Goal: Task Accomplishment & Management: Manage account settings

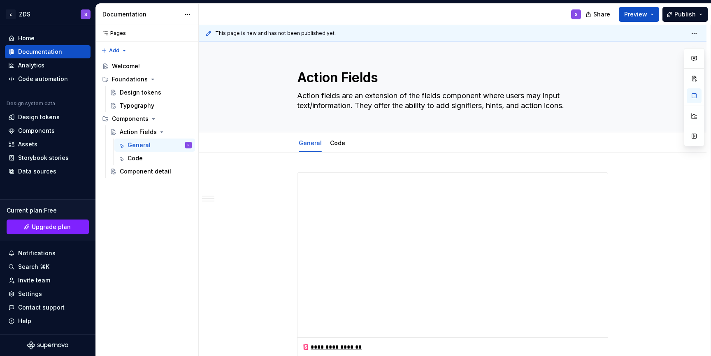
type textarea "*"
click at [40, 294] on div "Settings" at bounding box center [30, 294] width 24 height 8
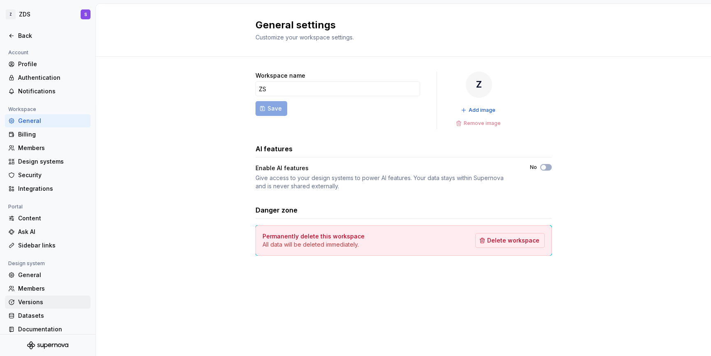
click at [32, 301] on div "Versions" at bounding box center [52, 302] width 69 height 8
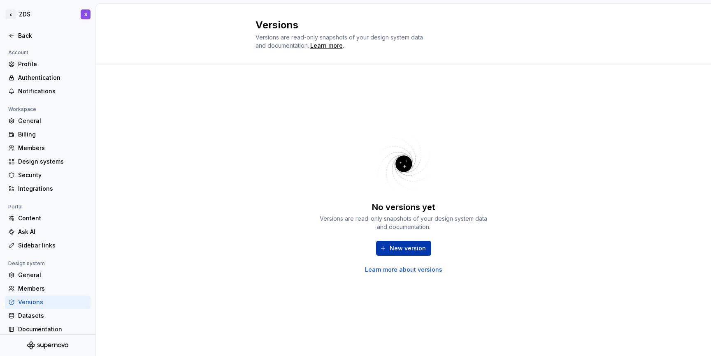
click at [393, 246] on span "New version" at bounding box center [408, 248] width 36 height 8
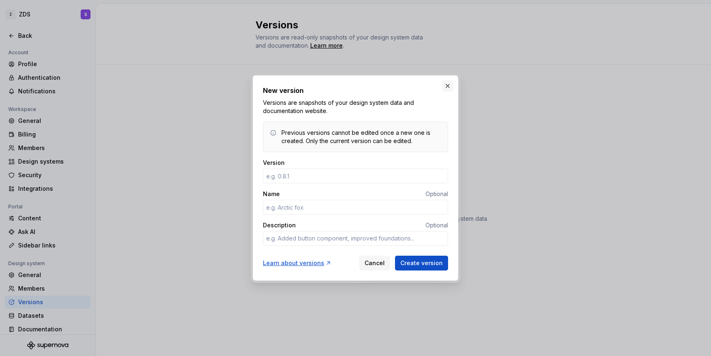
click at [451, 88] on button "button" at bounding box center [448, 86] width 12 height 12
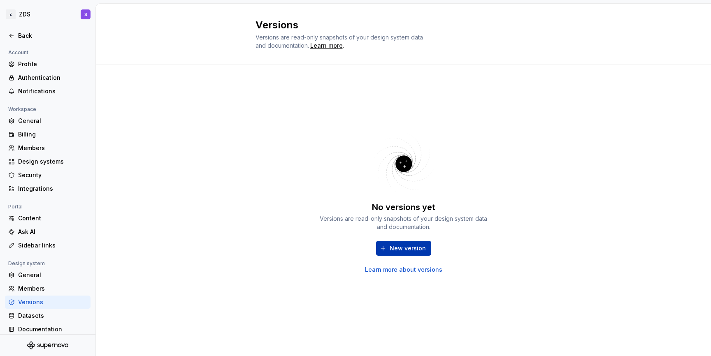
click at [397, 248] on span "New version" at bounding box center [408, 248] width 36 height 8
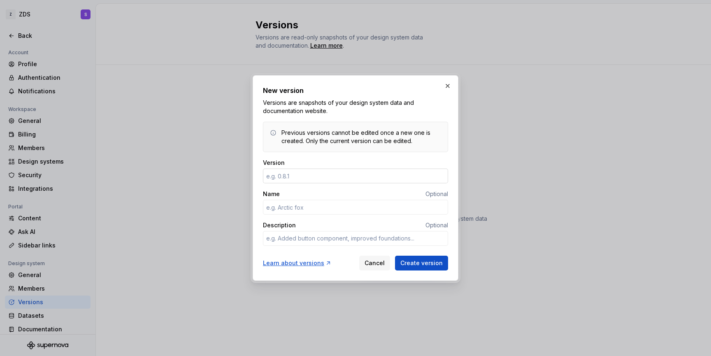
type textarea "*"
type input "0"
type textarea "*"
type input "1.1"
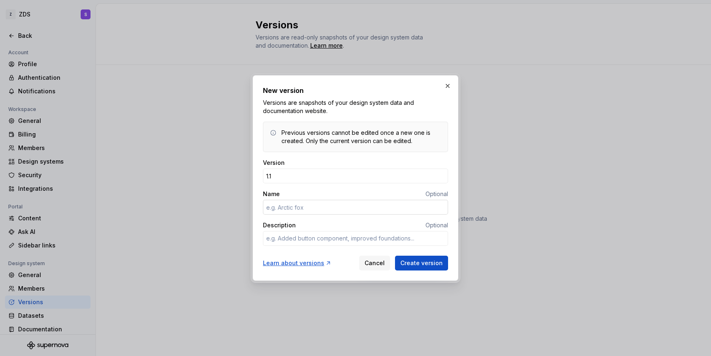
click at [353, 206] on input "Name" at bounding box center [355, 207] width 185 height 15
click at [356, 199] on div "Name Optional" at bounding box center [355, 202] width 185 height 25
click at [359, 194] on div "Name Optional" at bounding box center [355, 194] width 185 height 8
click at [374, 203] on input "Name" at bounding box center [355, 207] width 185 height 15
click at [360, 211] on input "Name" at bounding box center [355, 207] width 185 height 15
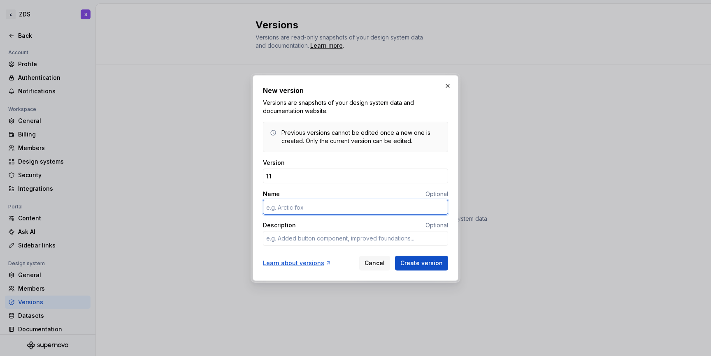
type textarea "*"
type input "test version"
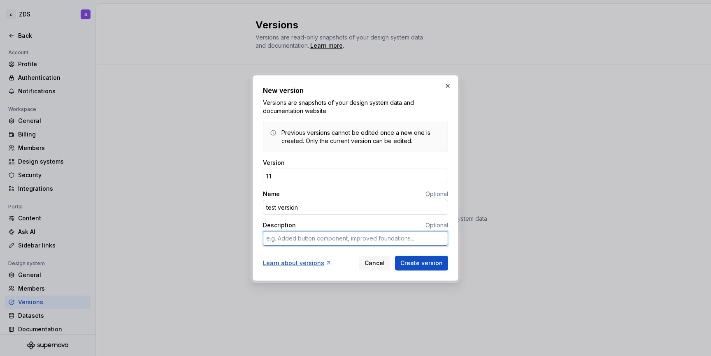
type textarea "*"
type textarea "t"
type textarea "*"
type textarea "te"
type textarea "*"
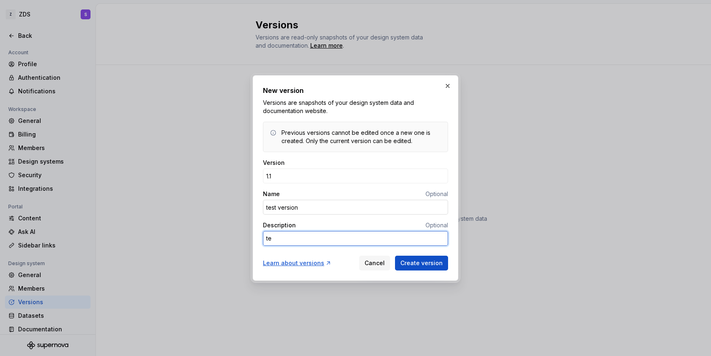
type textarea "tes"
type textarea "*"
type textarea "test"
type textarea "*"
type textarea "testi"
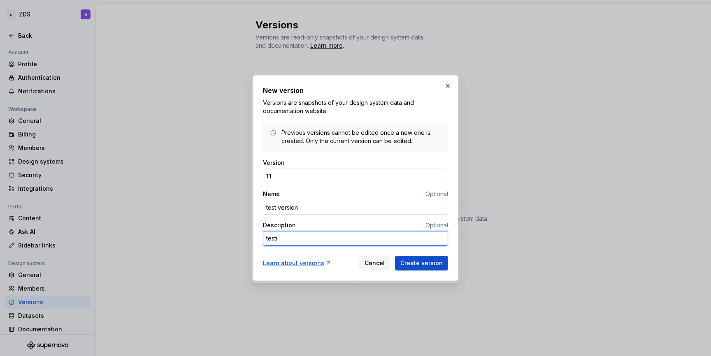
type textarea "*"
type textarea "testin"
type textarea "*"
type textarea "testing"
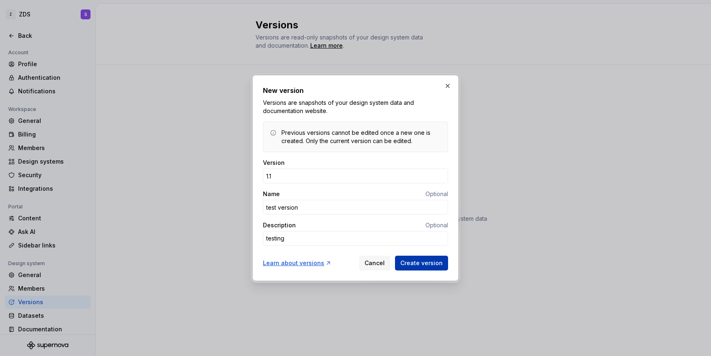
click at [434, 262] on span "Create version" at bounding box center [421, 263] width 42 height 8
type textarea "*"
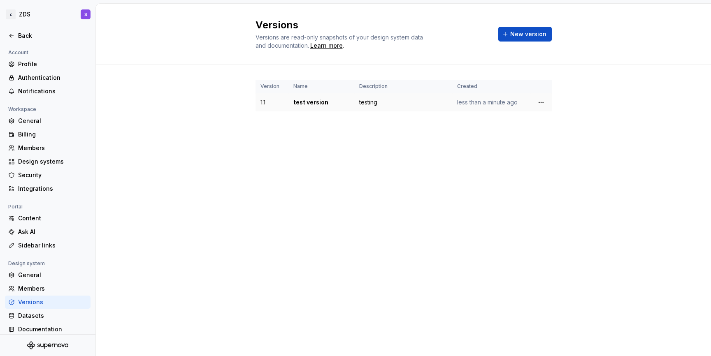
click at [316, 103] on td "test version" at bounding box center [321, 102] width 66 height 19
click at [382, 111] on td "testing" at bounding box center [403, 102] width 98 height 19
click at [312, 100] on td "test version" at bounding box center [321, 102] width 66 height 19
click at [539, 105] on html "Z ZDS S Back Account Profile Authentication Notifications Workspace General Bil…" at bounding box center [355, 178] width 711 height 356
click at [409, 162] on html "Z ZDS S Back Account Profile Authentication Notifications Workspace General Bil…" at bounding box center [355, 178] width 711 height 356
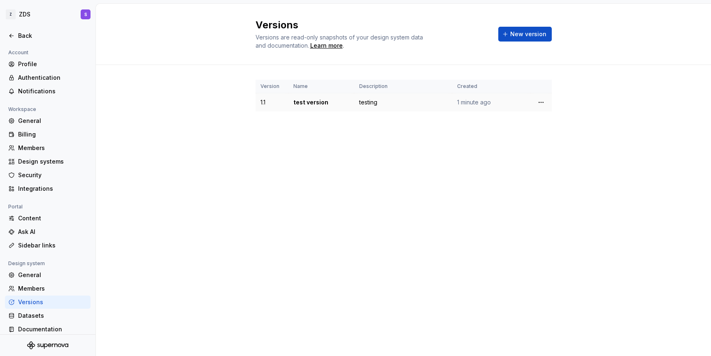
click at [308, 102] on td "test version" at bounding box center [321, 102] width 66 height 19
click at [297, 108] on td "test version" at bounding box center [321, 102] width 66 height 19
click at [543, 104] on html "Z ZDS S Back Account Profile Authentication Notifications Workspace General Bil…" at bounding box center [355, 178] width 711 height 356
click at [431, 155] on html "Z ZDS S Back Account Profile Authentication Notifications Workspace General Bil…" at bounding box center [355, 178] width 711 height 356
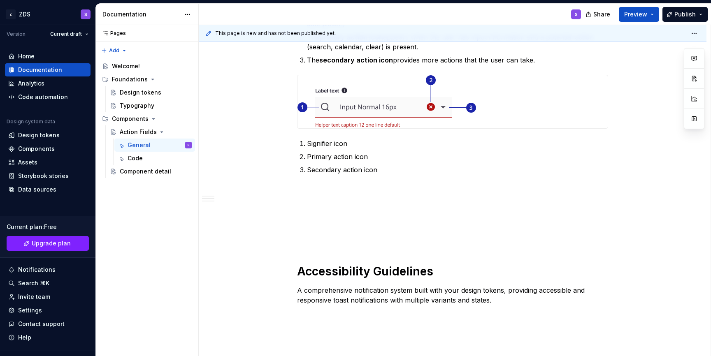
scroll to position [830, 0]
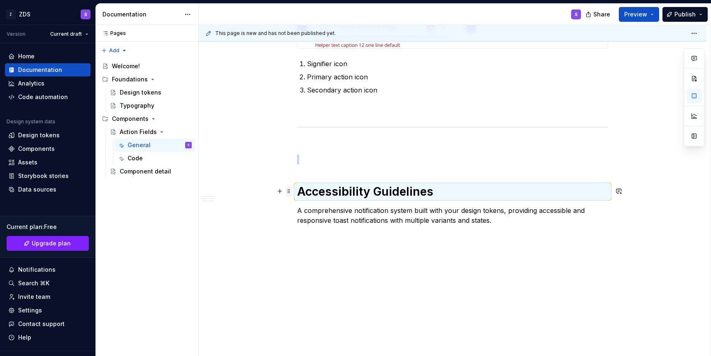
click at [290, 194] on span at bounding box center [288, 192] width 7 height 12
click at [315, 216] on div "Move up" at bounding box center [329, 217] width 53 height 8
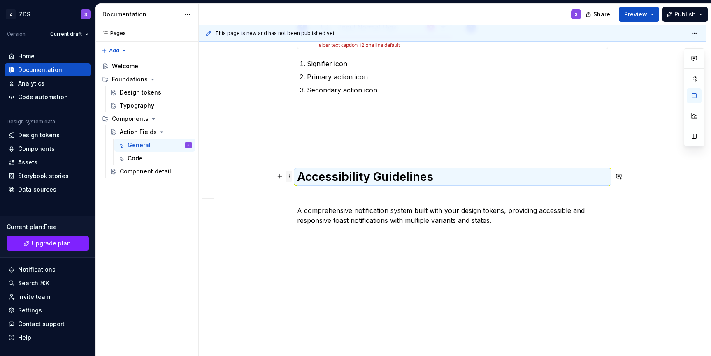
click at [289, 175] on span at bounding box center [288, 177] width 7 height 12
click at [297, 199] on icon at bounding box center [296, 202] width 7 height 7
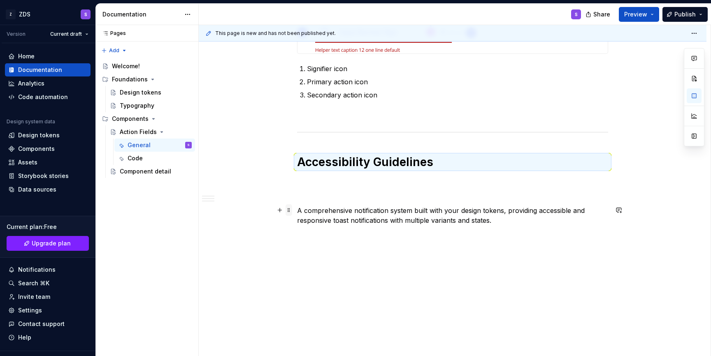
click at [290, 209] on span at bounding box center [288, 210] width 7 height 12
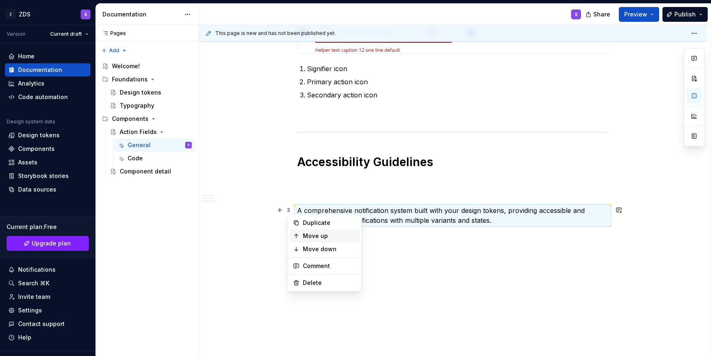
click at [306, 233] on div "Move up" at bounding box center [329, 236] width 53 height 8
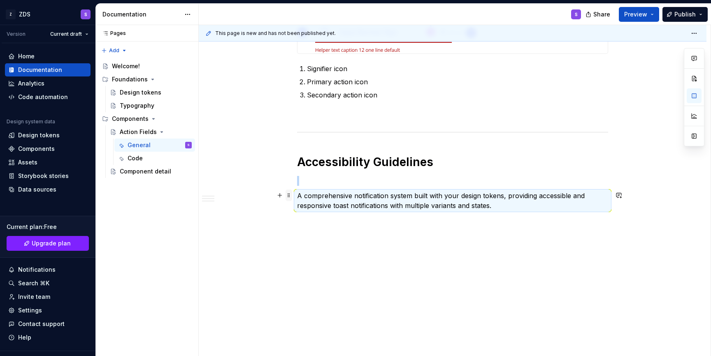
click at [290, 194] on span at bounding box center [288, 196] width 7 height 12
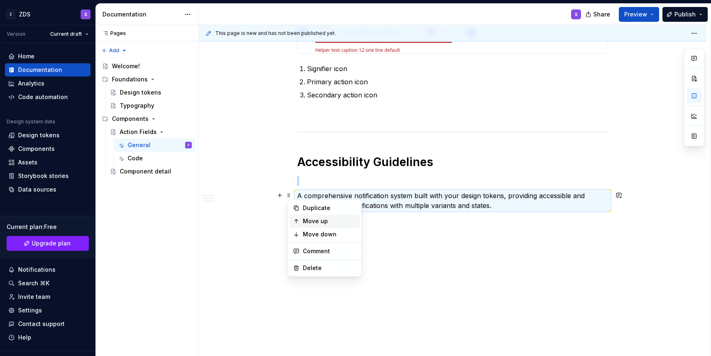
click at [303, 224] on div "Move up" at bounding box center [329, 221] width 53 height 8
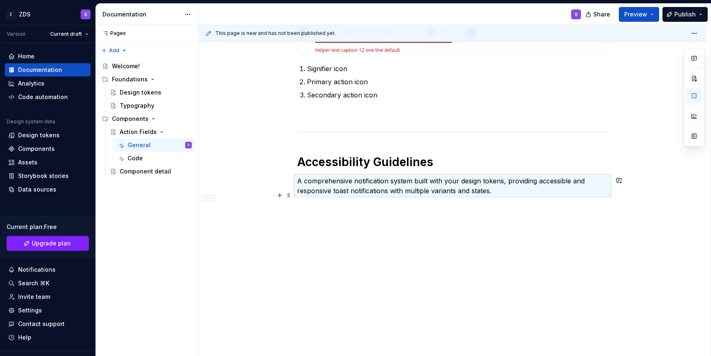
click at [303, 224] on p at bounding box center [452, 221] width 311 height 10
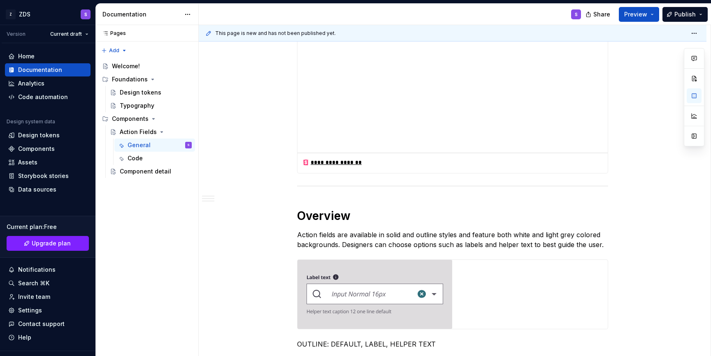
scroll to position [0, 0]
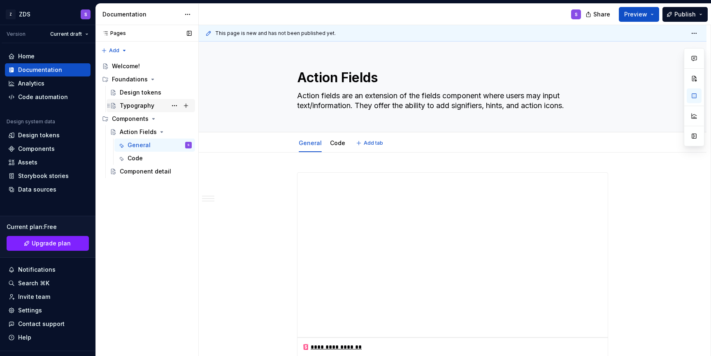
type textarea "*"
click at [34, 310] on div "Settings" at bounding box center [30, 310] width 24 height 8
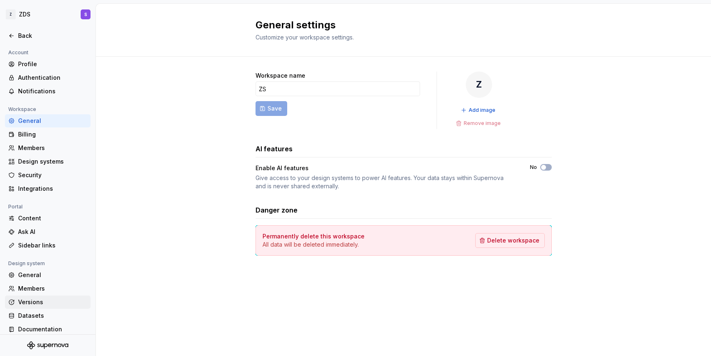
click at [50, 304] on div "Versions" at bounding box center [52, 302] width 69 height 8
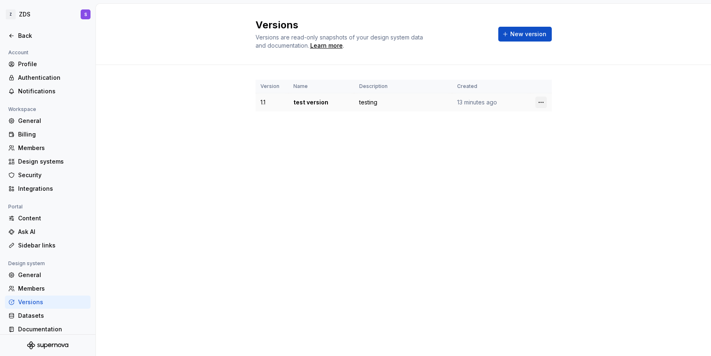
click at [538, 97] on html "Z ZDS S Back Account Profile Authentication Notifications Workspace General Bil…" at bounding box center [355, 178] width 711 height 356
click at [552, 135] on div "Delete version" at bounding box center [576, 135] width 53 height 8
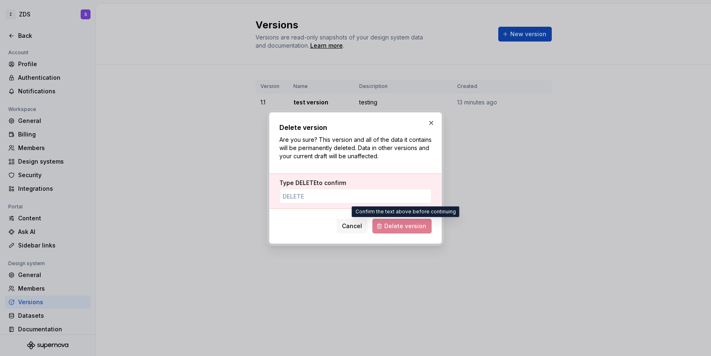
click at [387, 230] on span "Delete version" at bounding box center [401, 226] width 59 height 15
click at [339, 204] on div "Type DELETE to confirm" at bounding box center [355, 191] width 172 height 35
click at [339, 198] on input "Type DELETE to confirm" at bounding box center [355, 196] width 152 height 15
click at [351, 220] on button "Cancel" at bounding box center [351, 226] width 31 height 15
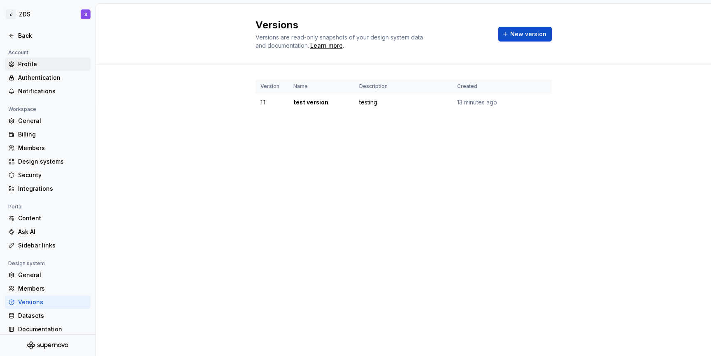
click at [46, 65] on div "Profile" at bounding box center [52, 64] width 69 height 8
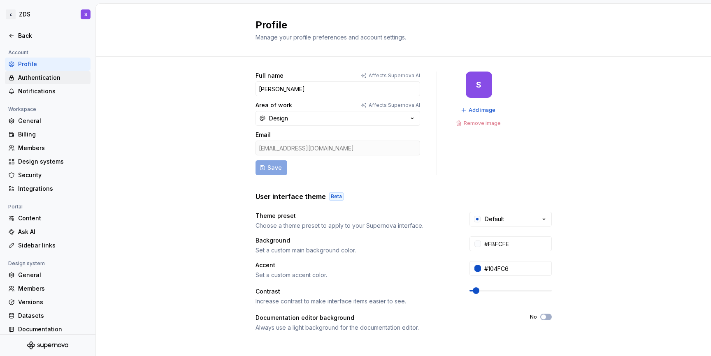
click at [46, 84] on div "Authentication" at bounding box center [48, 77] width 86 height 13
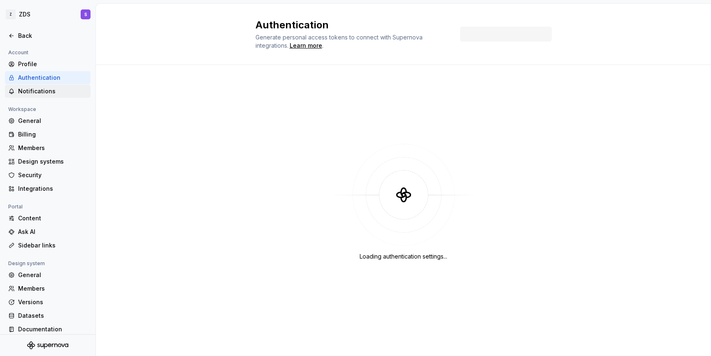
click at [51, 95] on div "Notifications" at bounding box center [52, 91] width 69 height 8
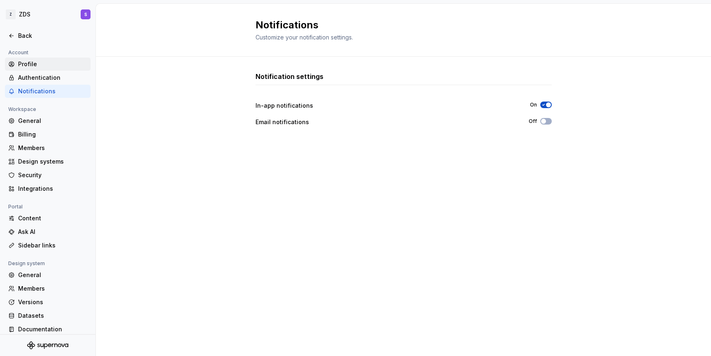
click at [20, 68] on div "Profile" at bounding box center [48, 64] width 86 height 13
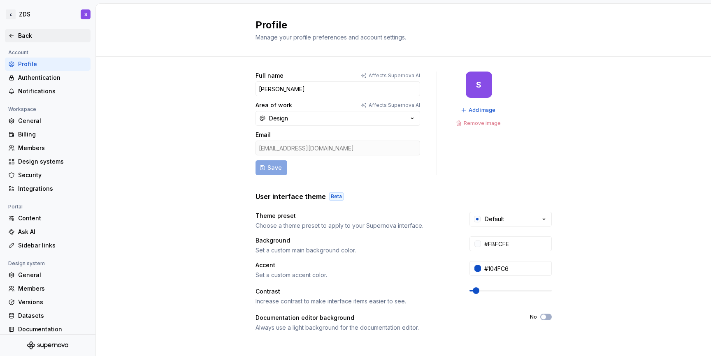
click at [22, 32] on div "Back" at bounding box center [52, 36] width 69 height 8
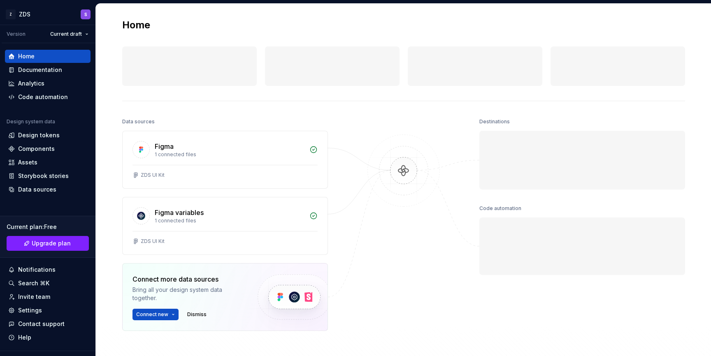
click at [22, 31] on div "Version" at bounding box center [16, 34] width 19 height 7
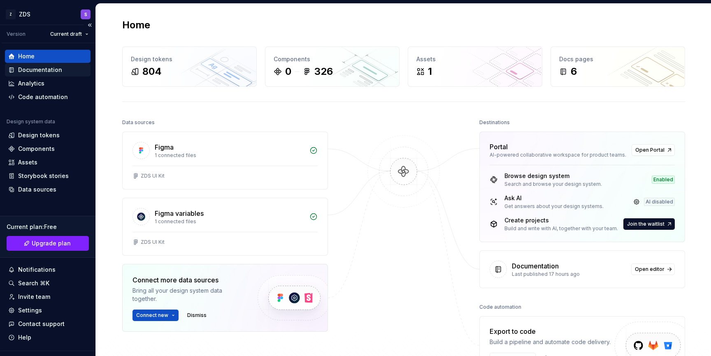
click at [50, 74] on div "Documentation" at bounding box center [48, 69] width 86 height 13
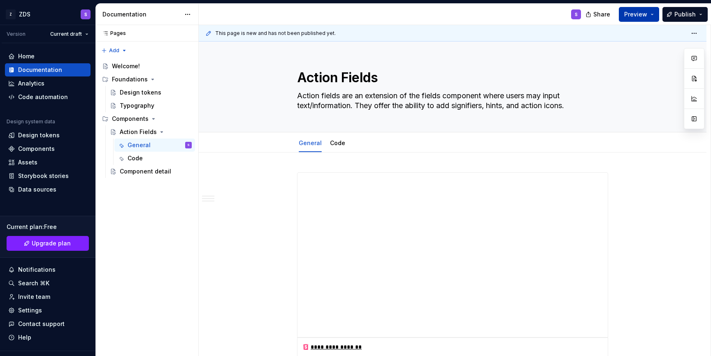
click at [645, 16] on span "Preview" at bounding box center [635, 14] width 23 height 8
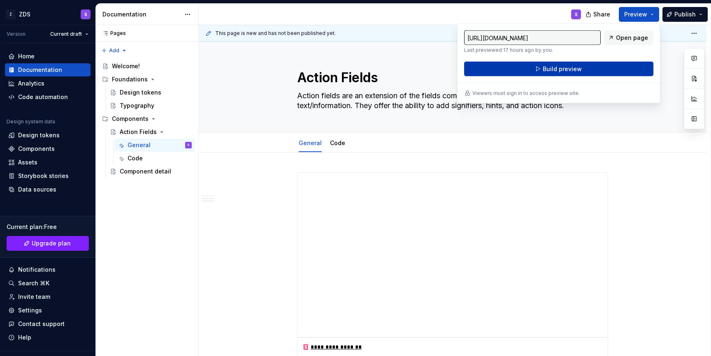
click at [601, 69] on button "Build preview" at bounding box center [558, 69] width 189 height 15
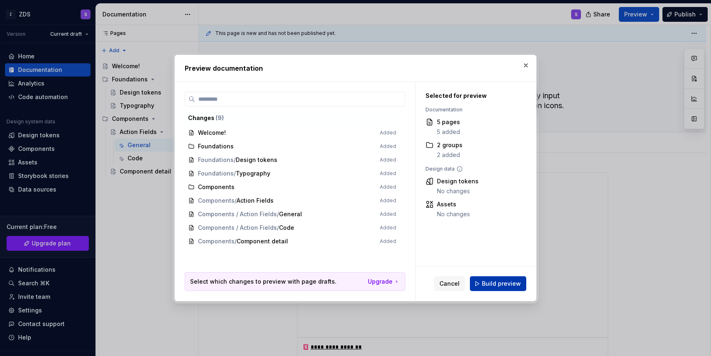
click at [482, 285] on button "Build preview" at bounding box center [498, 283] width 56 height 15
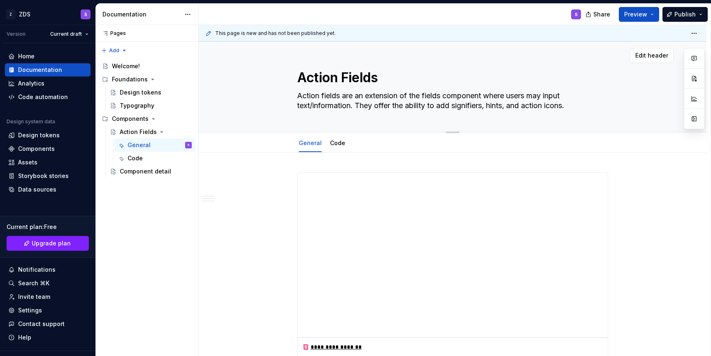
type textarea "*"
